Goal: Information Seeking & Learning: Learn about a topic

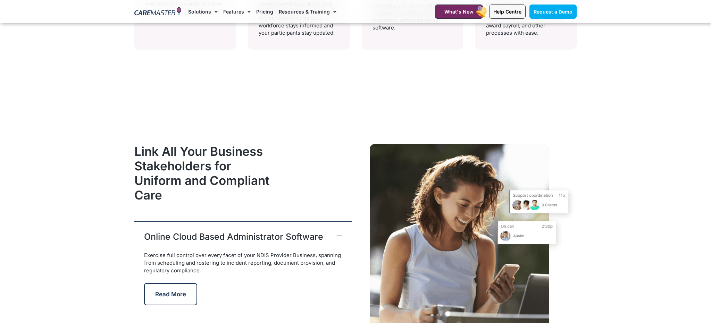
scroll to position [1584, 0]
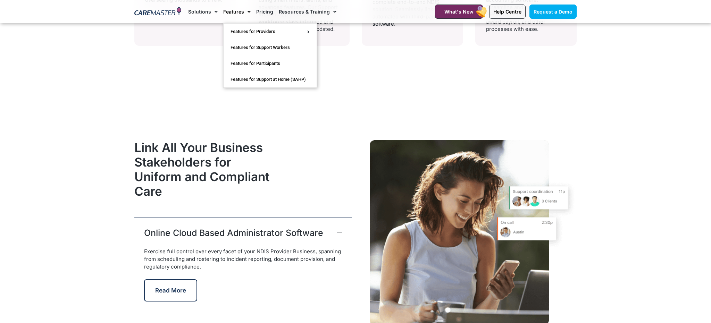
click at [238, 15] on link "Features" at bounding box center [236, 11] width 27 height 23
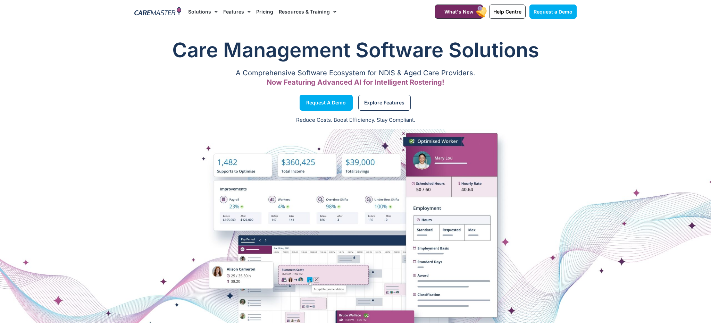
click at [235, 6] on link "Features" at bounding box center [236, 11] width 27 height 23
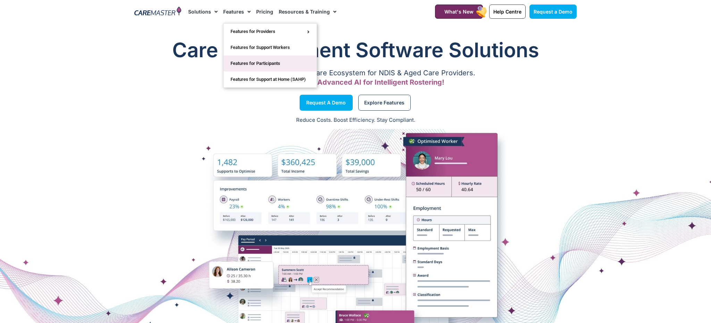
click at [271, 63] on link "Features for Participants" at bounding box center [270, 64] width 93 height 16
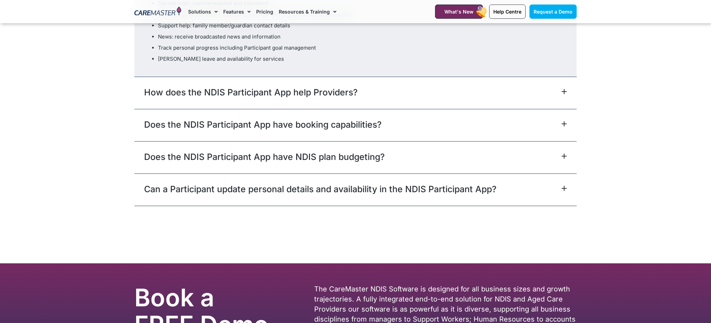
scroll to position [2198, 0]
